Goal: Transaction & Acquisition: Purchase product/service

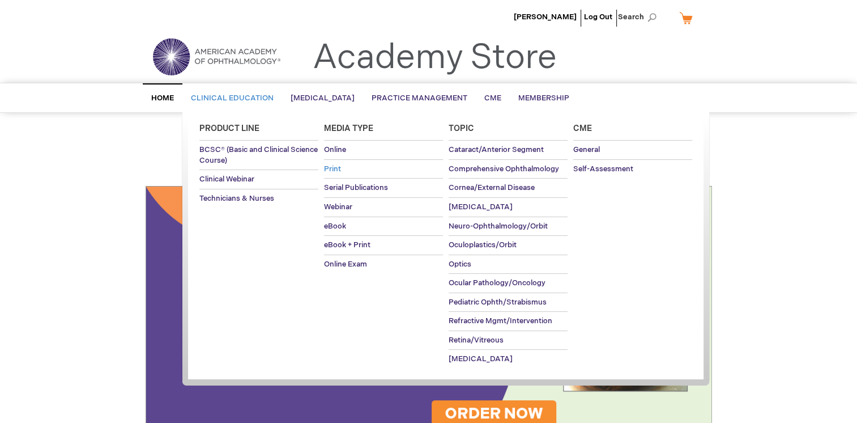
click at [329, 169] on span "Print" at bounding box center [332, 168] width 17 height 9
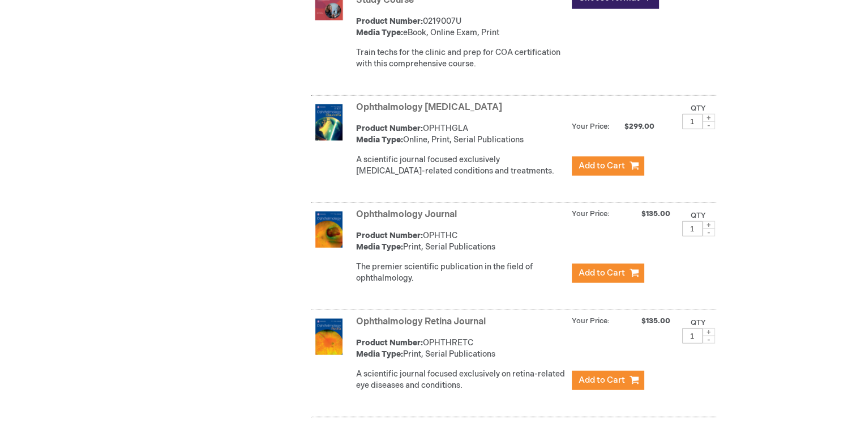
scroll to position [2770, 0]
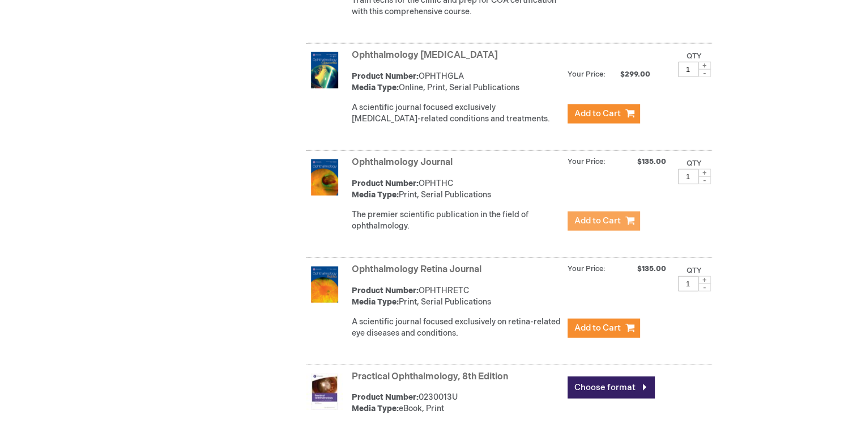
click at [586, 215] on span "Add to Cart" at bounding box center [597, 220] width 46 height 11
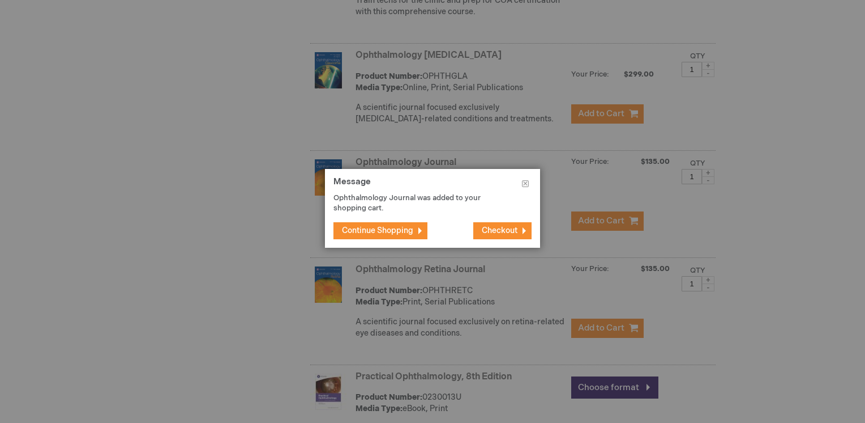
click at [502, 231] on span "Checkout" at bounding box center [500, 230] width 36 height 10
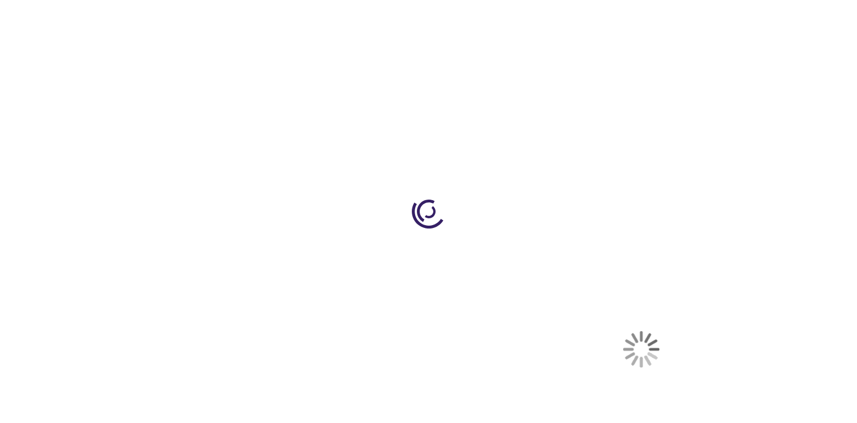
select select "JP"
select select "572"
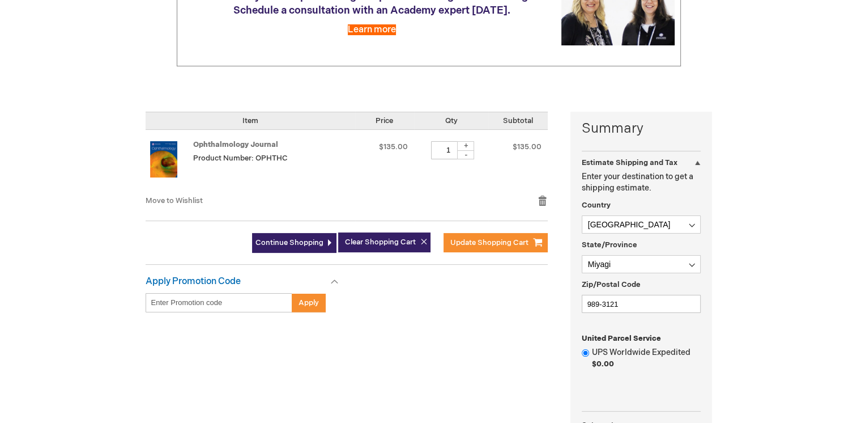
scroll to position [227, 0]
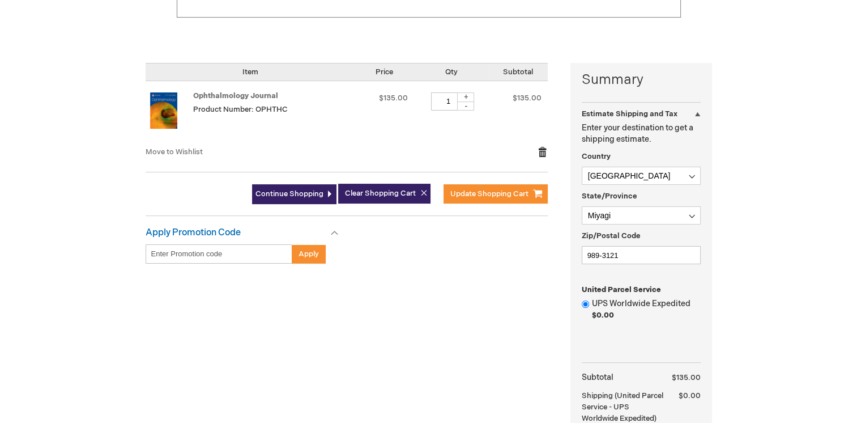
click at [544, 150] on link "Remove item" at bounding box center [543, 151] width 10 height 11
